Goal: Transaction & Acquisition: Purchase product/service

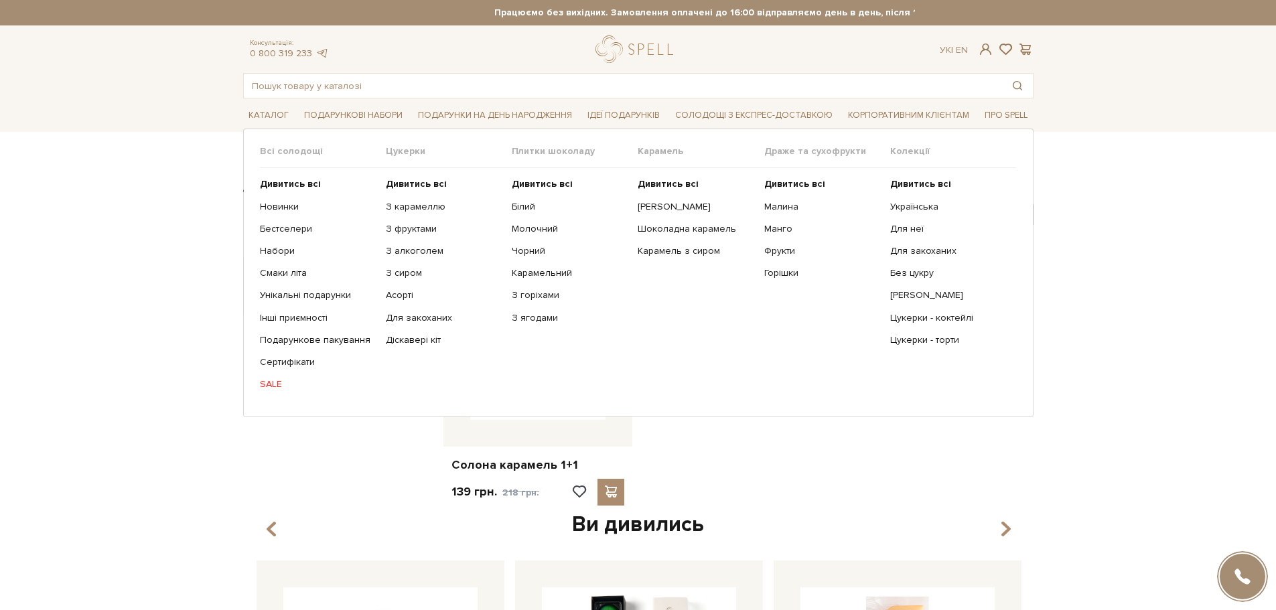
click at [277, 383] on link "SALE" at bounding box center [318, 385] width 116 height 12
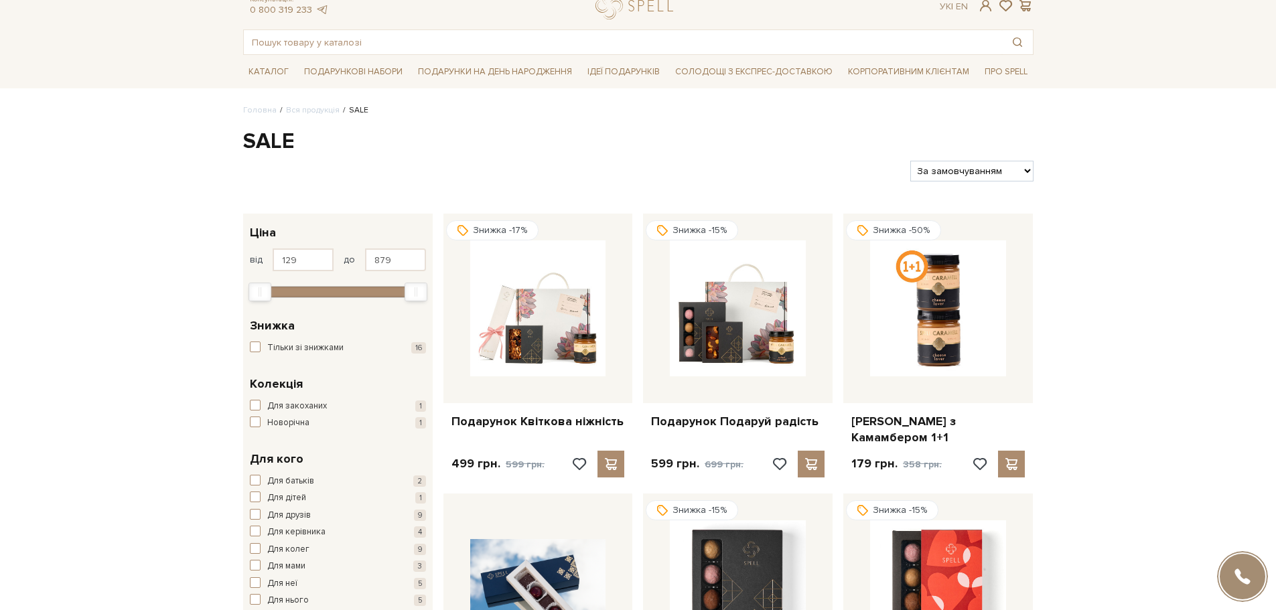
scroll to position [67, 0]
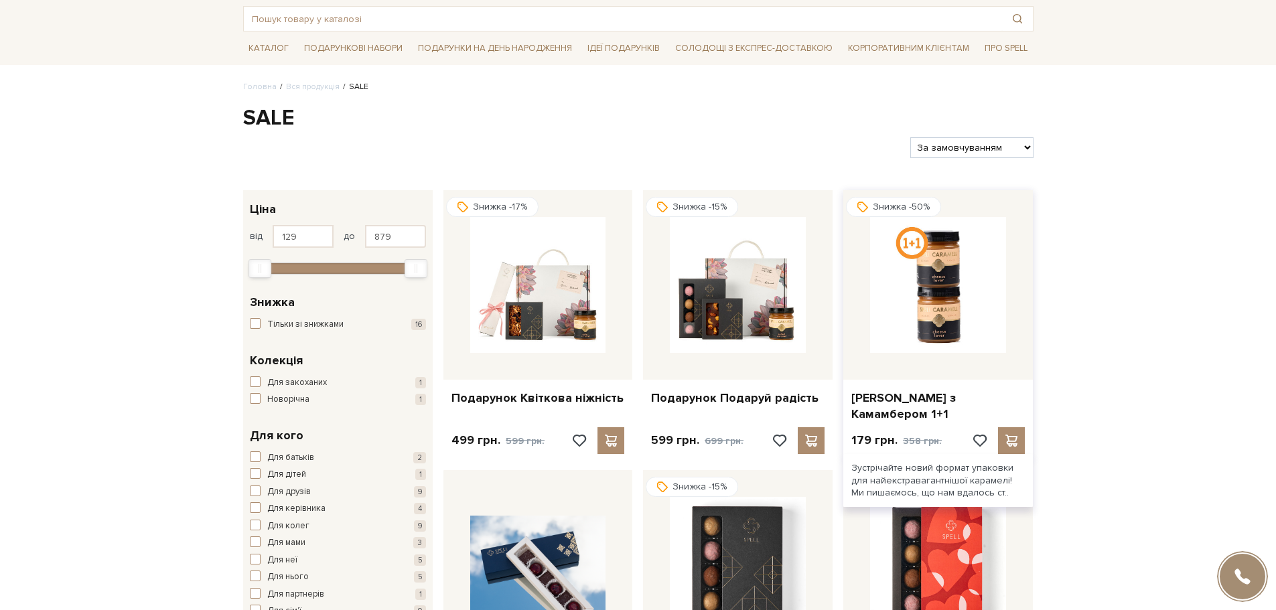
click at [944, 275] on img at bounding box center [938, 285] width 136 height 136
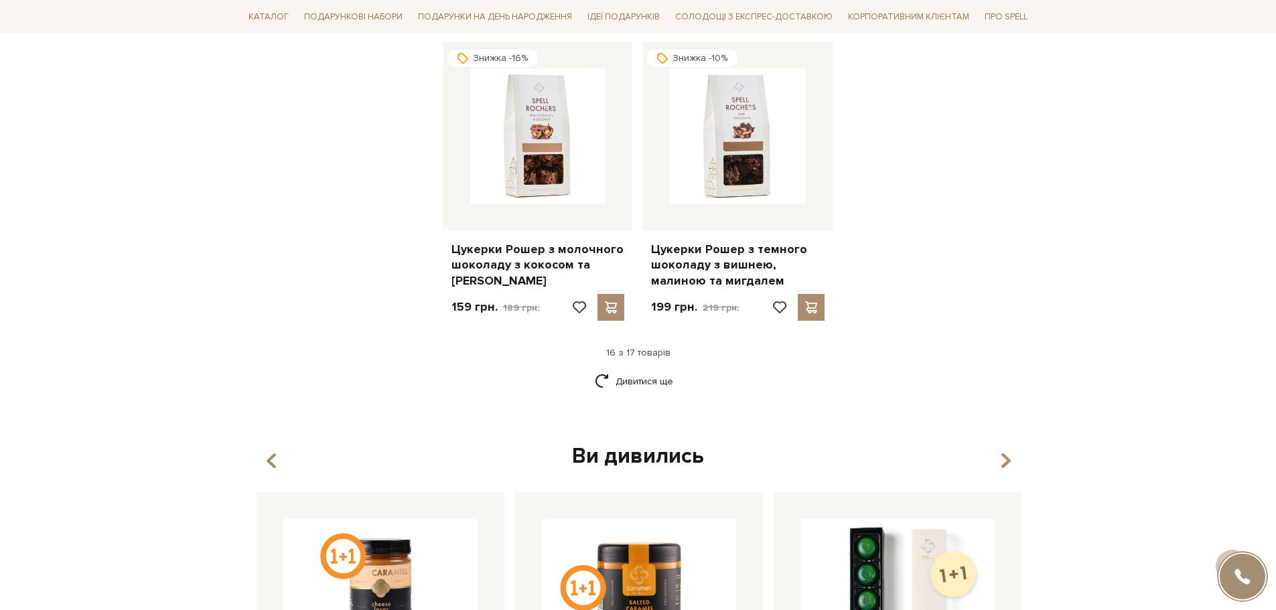
scroll to position [1675, 0]
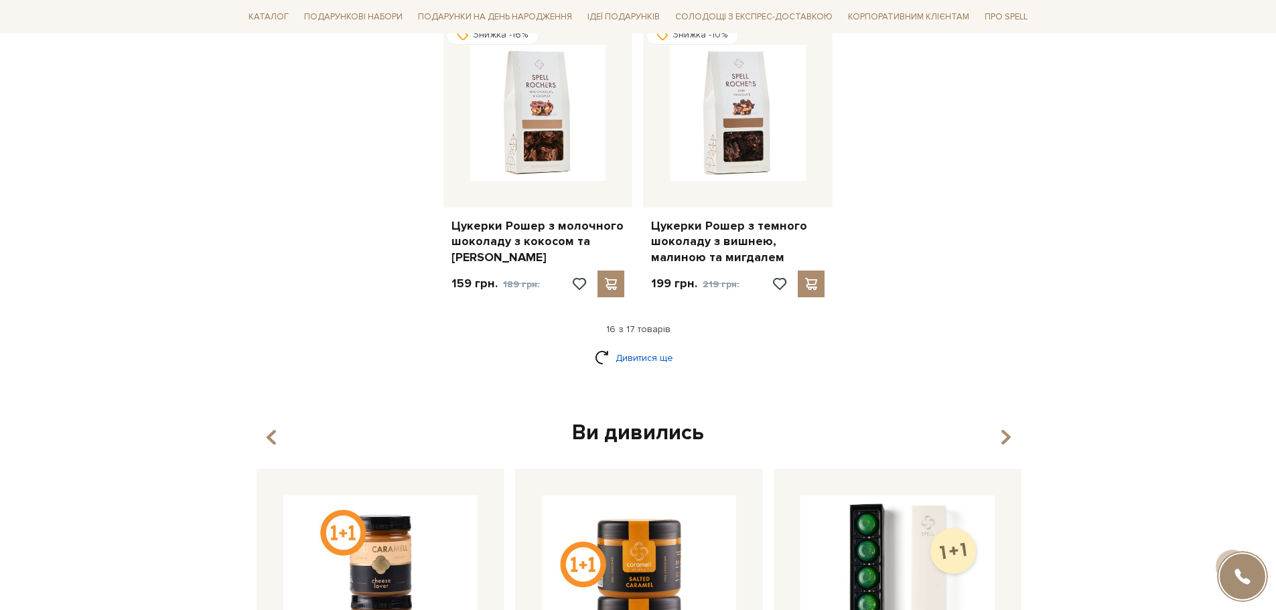
click at [643, 346] on link "Дивитися ще" at bounding box center [638, 357] width 87 height 23
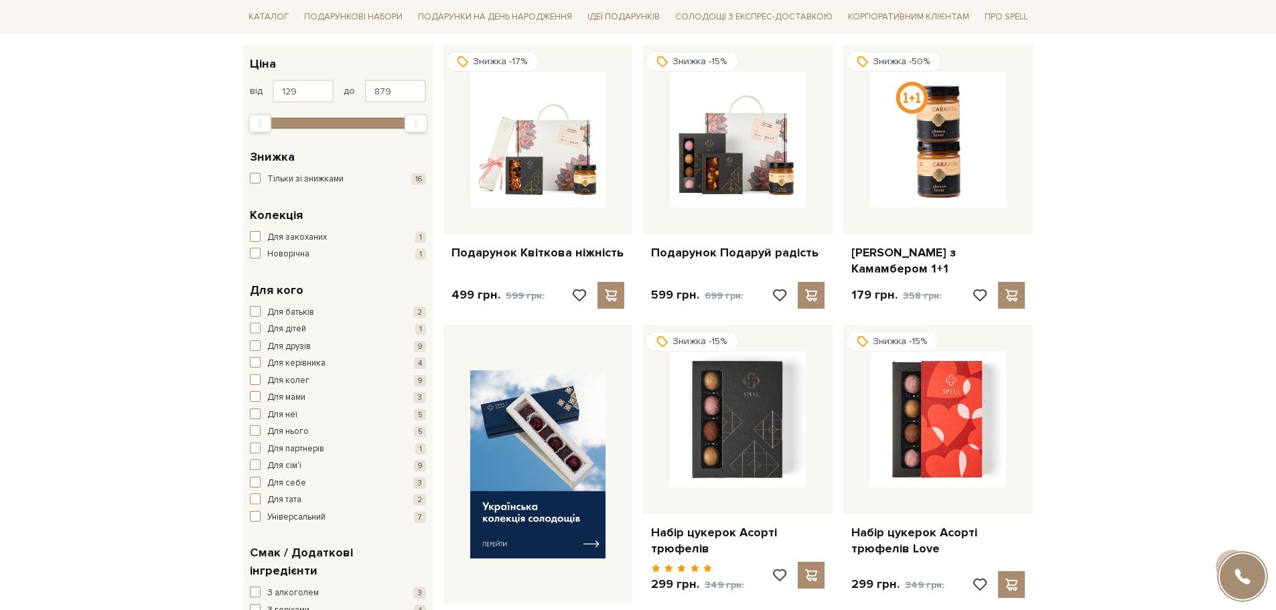
scroll to position [0, 0]
